Goal: Task Accomplishment & Management: Manage account settings

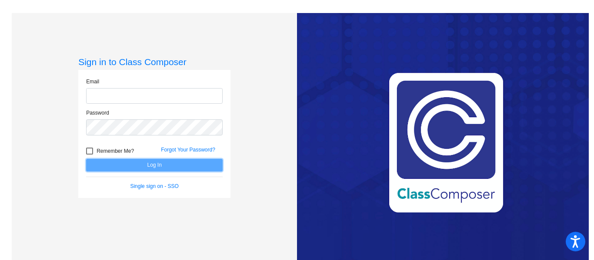
click at [136, 167] on button "Log In" at bounding box center [154, 165] width 136 height 13
type input "anne.kelley@d51schools.org"
